Goal: Task Accomplishment & Management: Manage account settings

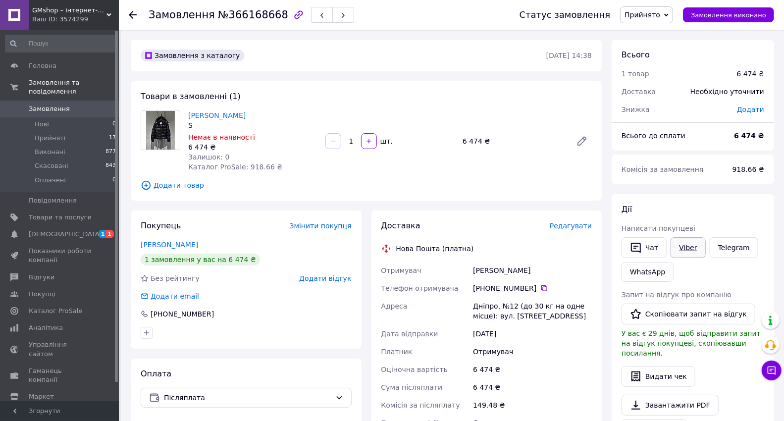
click at [690, 248] on link "Viber" at bounding box center [687, 247] width 35 height 21
click at [647, 13] on span "Прийнято" at bounding box center [642, 15] width 36 height 8
click at [645, 47] on li "Скасовано" at bounding box center [646, 49] width 52 height 15
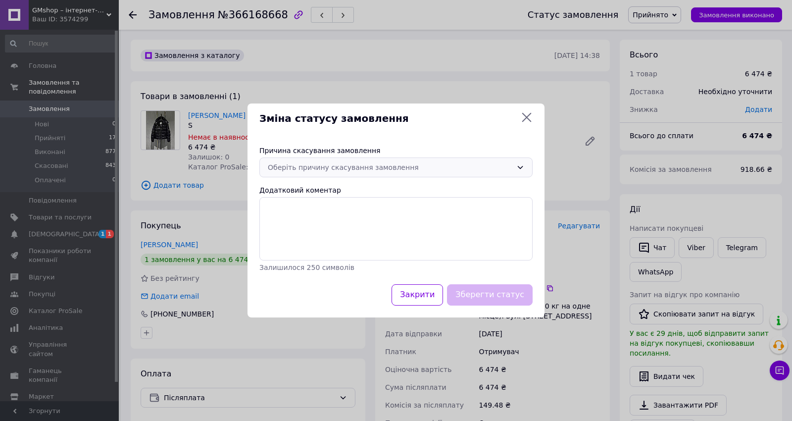
click at [328, 170] on div "Оберіть причину скасування замовлення" at bounding box center [390, 167] width 245 height 11
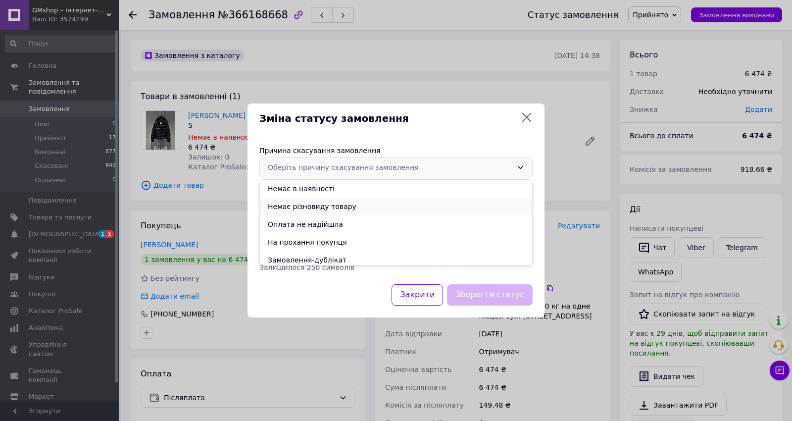
click at [315, 205] on li "Немає різновиду товару" at bounding box center [396, 207] width 272 height 18
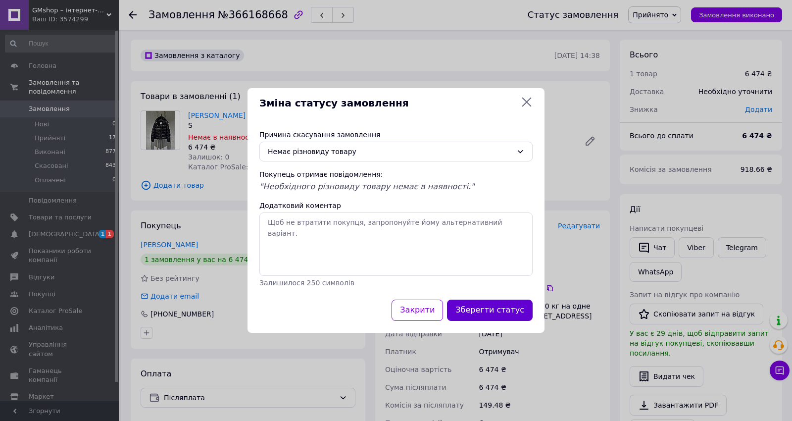
click at [484, 307] on button "Зберегти статус" at bounding box center [490, 310] width 86 height 21
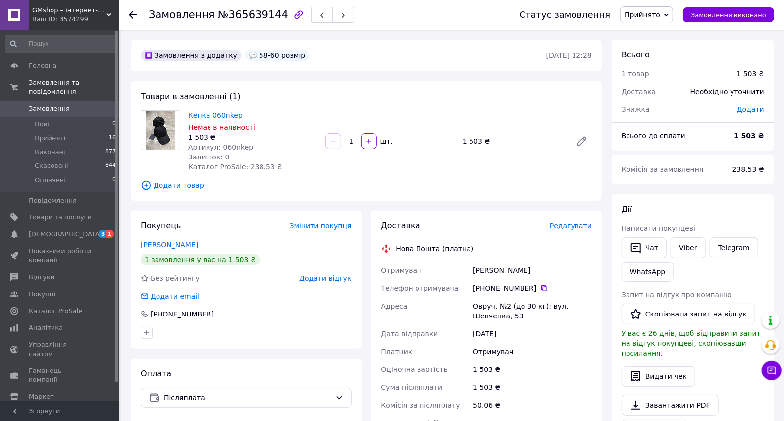
click at [660, 15] on span "Прийнято" at bounding box center [642, 15] width 36 height 8
click at [649, 48] on li "Скасовано" at bounding box center [646, 49] width 52 height 15
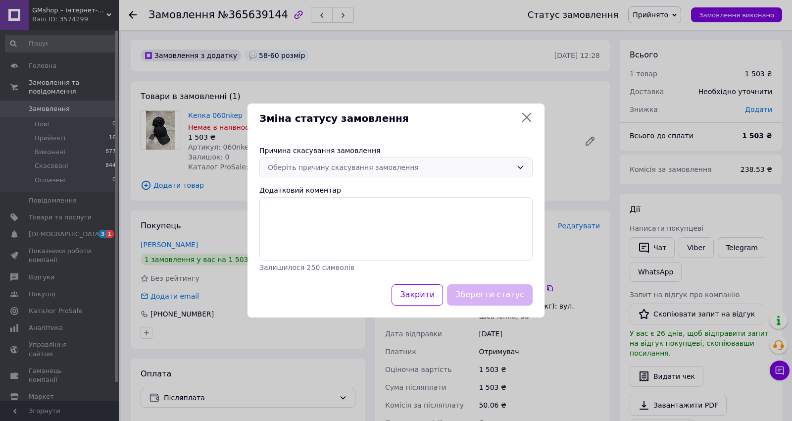
click at [402, 173] on div "Оберіть причину скасування замовлення" at bounding box center [395, 167] width 273 height 20
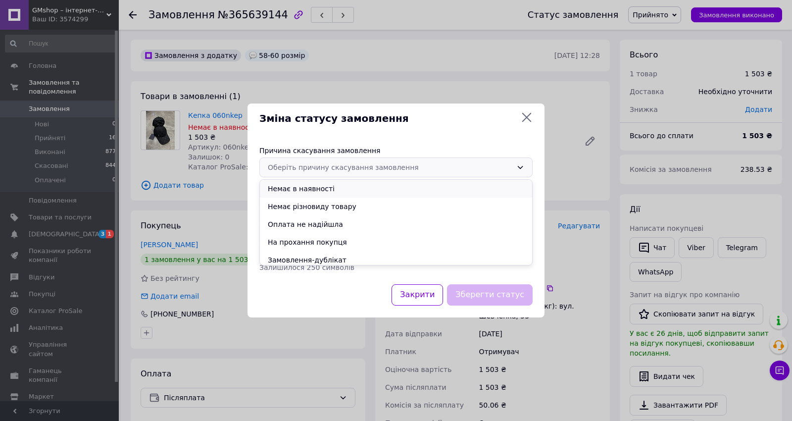
click at [368, 192] on li "Немає в наявності" at bounding box center [396, 189] width 272 height 18
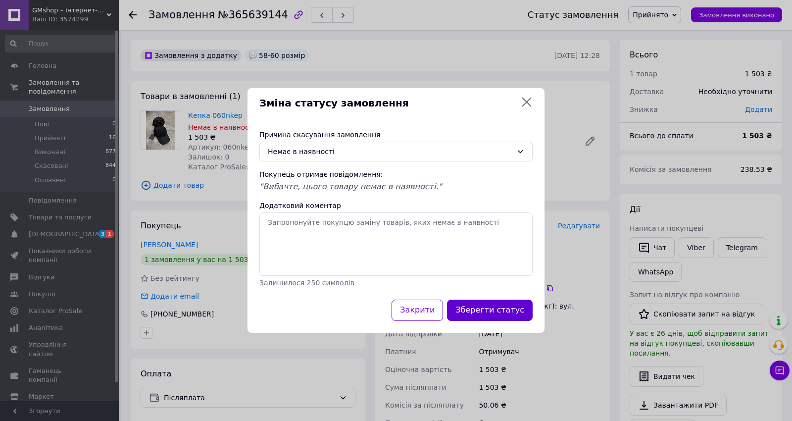
click at [508, 313] on button "Зберегти статус" at bounding box center [490, 310] width 86 height 21
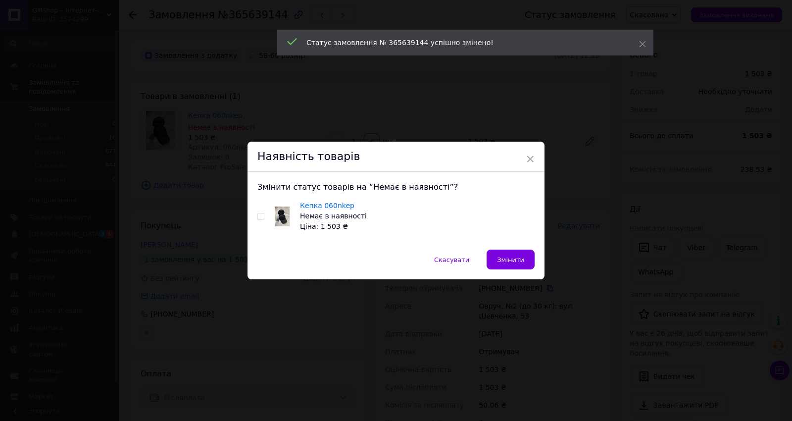
click at [262, 215] on input "checkbox" at bounding box center [260, 216] width 6 height 6
checkbox input "true"
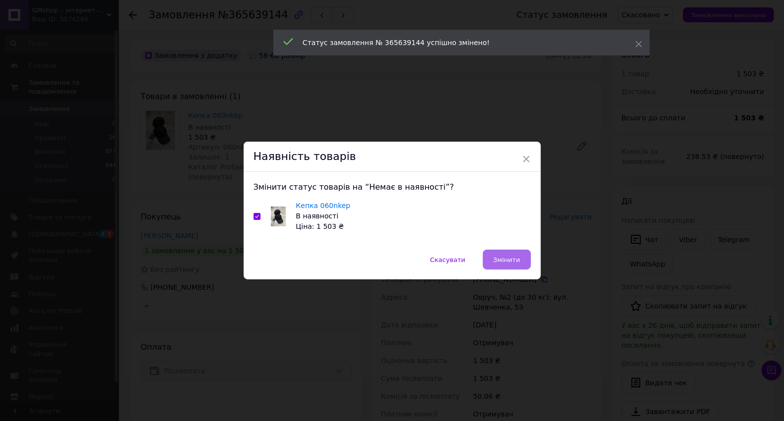
click at [513, 259] on span "Змінити" at bounding box center [506, 259] width 27 height 7
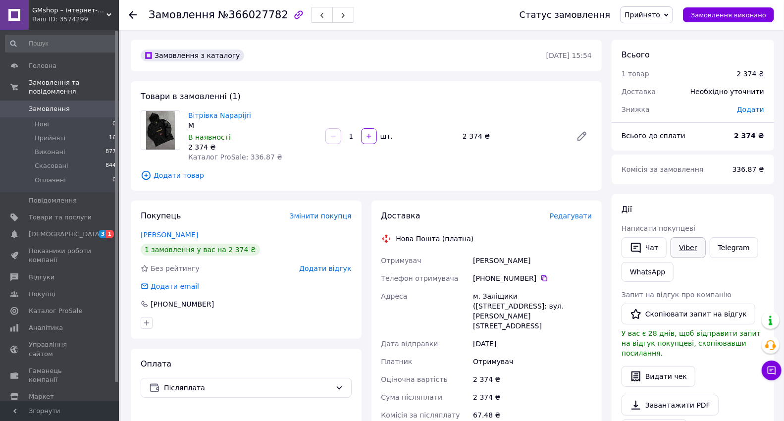
click at [689, 246] on link "Viber" at bounding box center [687, 247] width 35 height 21
click at [646, 16] on span "Прийнято" at bounding box center [642, 15] width 36 height 8
click at [639, 47] on li "Скасовано" at bounding box center [646, 49] width 52 height 15
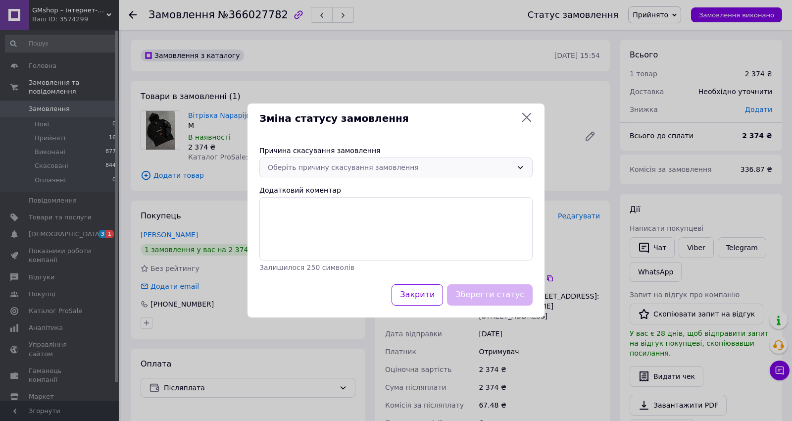
click at [395, 170] on div "Оберіть причину скасування замовлення" at bounding box center [390, 167] width 245 height 11
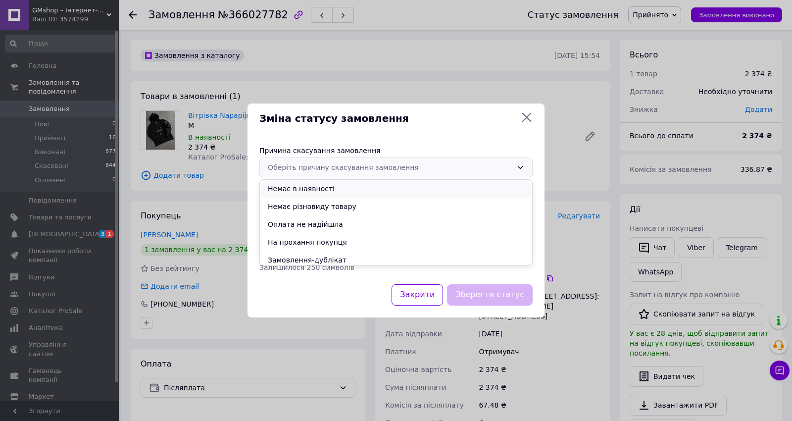
click at [336, 193] on li "Немає в наявності" at bounding box center [396, 189] width 272 height 18
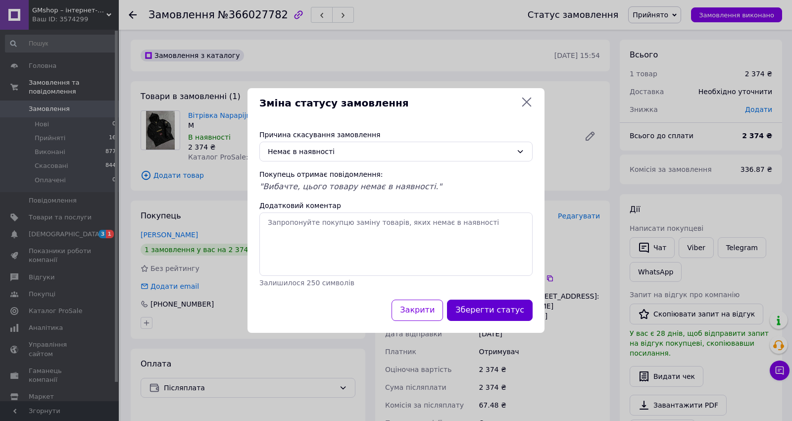
click at [483, 314] on button "Зберегти статус" at bounding box center [490, 310] width 86 height 21
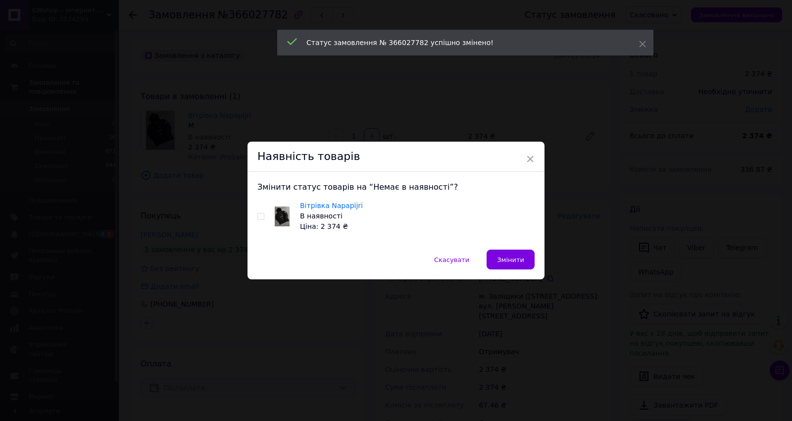
click at [260, 214] on input "checkbox" at bounding box center [260, 216] width 6 height 6
checkbox input "true"
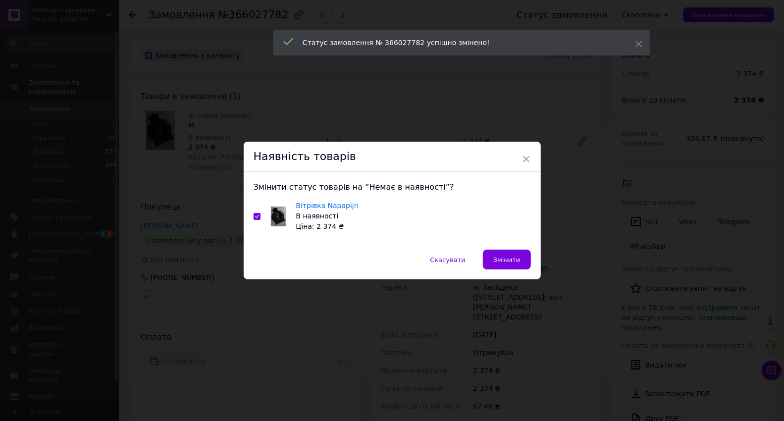
click at [507, 259] on span "Змінити" at bounding box center [506, 259] width 27 height 7
